Goal: Find specific page/section

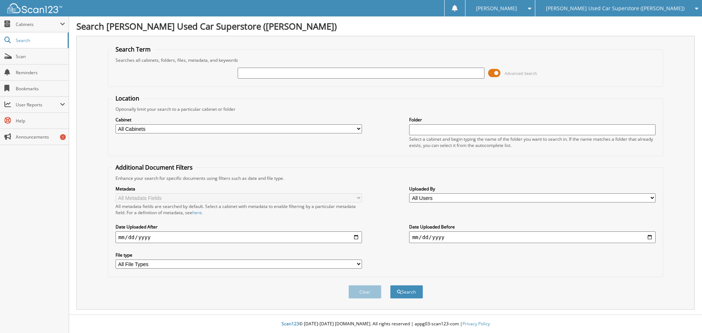
click at [303, 72] on input "text" at bounding box center [361, 73] width 246 height 11
type input "20344"
click at [390, 285] on button "Search" at bounding box center [406, 292] width 33 height 14
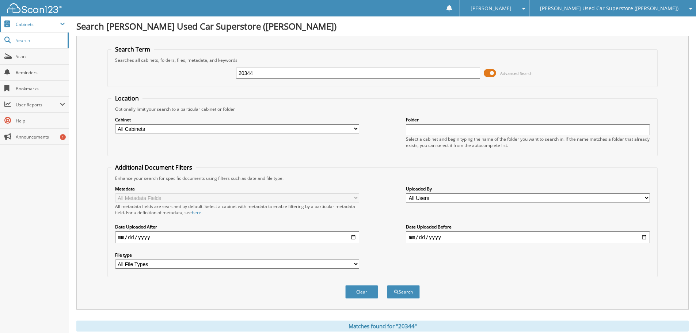
click at [34, 25] on span "Cabinets" at bounding box center [38, 24] width 44 height 6
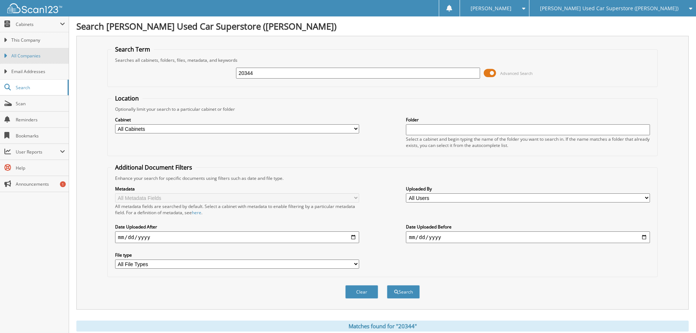
click at [27, 54] on span "All Companies" at bounding box center [38, 56] width 54 height 7
